Goal: Task Accomplishment & Management: Manage account settings

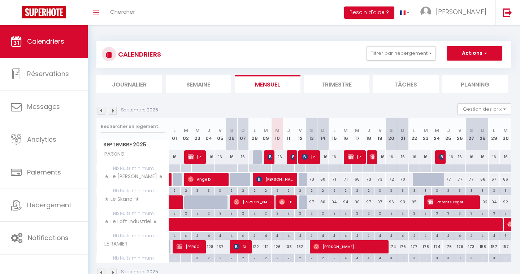
click at [113, 114] on img at bounding box center [113, 111] width 8 height 8
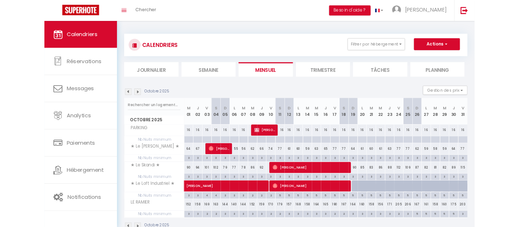
scroll to position [0, 0]
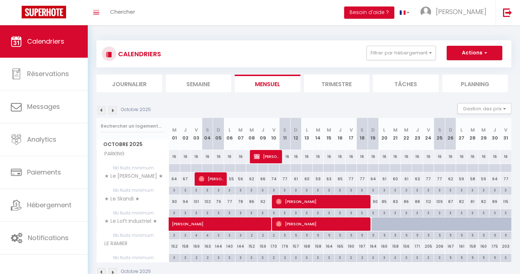
click at [110, 111] on img at bounding box center [113, 110] width 8 height 8
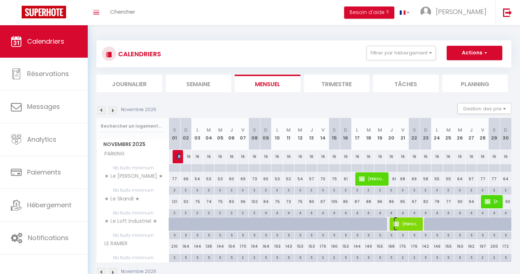
click at [417, 223] on span "[PERSON_NAME]" at bounding box center [406, 224] width 27 height 14
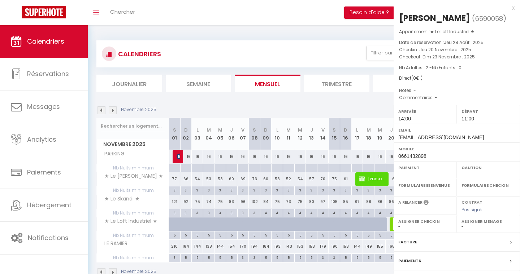
select select "OK"
select select "KO"
select select "0"
select select "1"
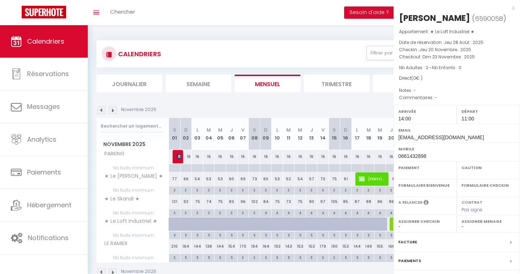
select select
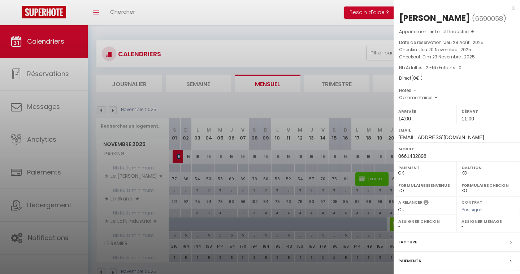
click at [514, 8] on div "x" at bounding box center [453, 8] width 121 height 9
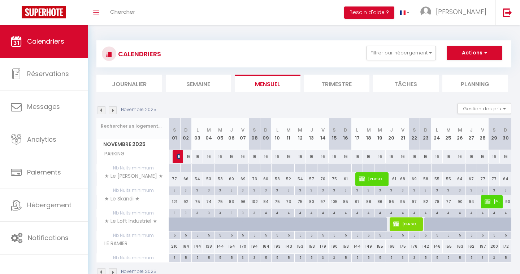
click at [113, 113] on img at bounding box center [113, 110] width 8 height 8
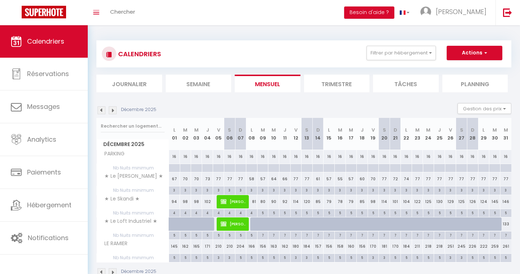
click at [102, 113] on img at bounding box center [101, 110] width 8 height 8
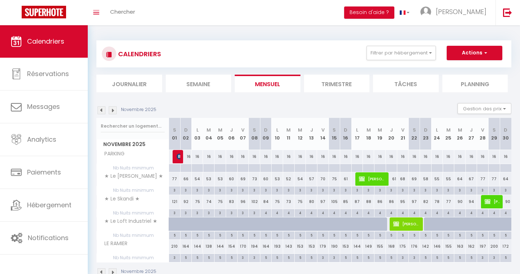
click at [110, 112] on img at bounding box center [113, 110] width 8 height 8
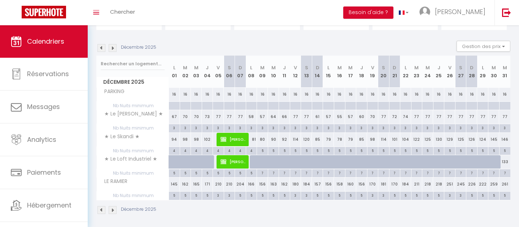
scroll to position [66, 0]
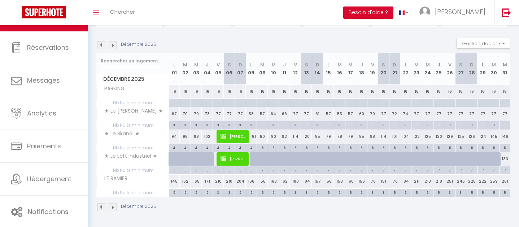
click at [105, 47] on img at bounding box center [101, 45] width 8 height 8
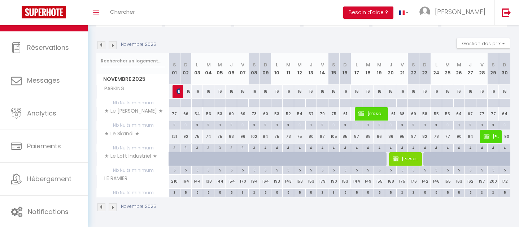
click at [105, 47] on img at bounding box center [101, 45] width 8 height 8
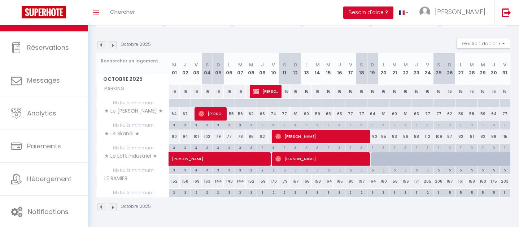
click at [98, 44] on img at bounding box center [101, 45] width 8 height 8
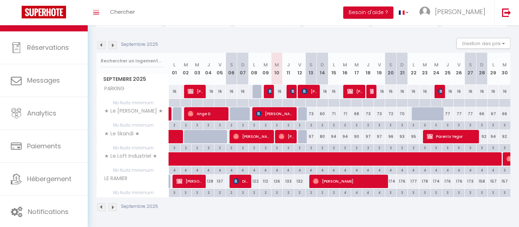
click at [110, 46] on img at bounding box center [113, 45] width 8 height 8
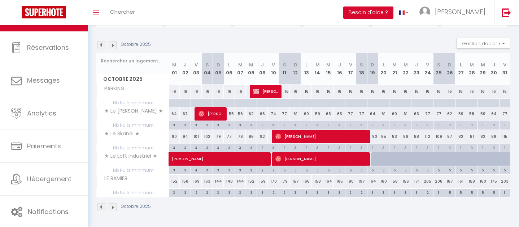
click at [264, 138] on div "92" at bounding box center [262, 136] width 11 height 13
type input "92"
type input "Jeu 09 Octobre 2025"
type input "Ven 10 Octobre 2025"
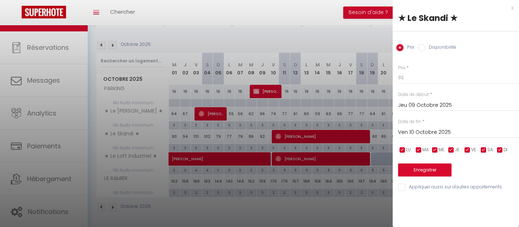
click at [422, 50] on input "Disponibilité" at bounding box center [421, 47] width 7 height 7
radio input "true"
radio input "false"
click at [512, 9] on div "x" at bounding box center [453, 8] width 121 height 9
